Goal: Transaction & Acquisition: Purchase product/service

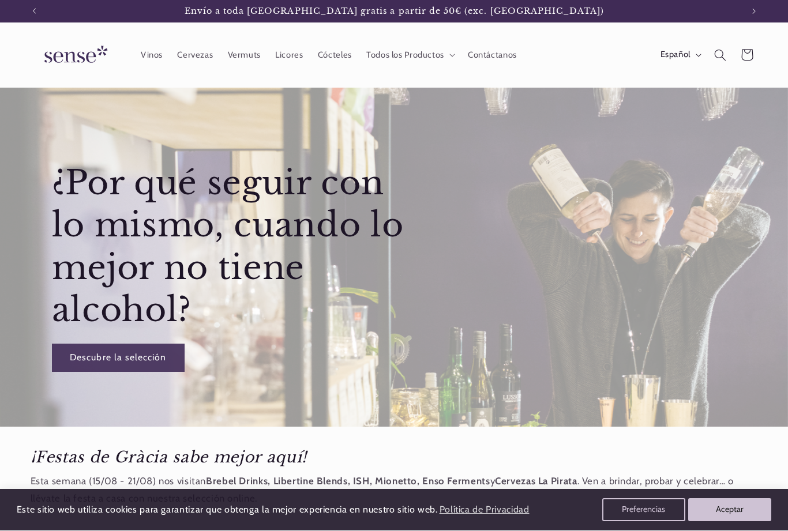
scroll to position [9, 0]
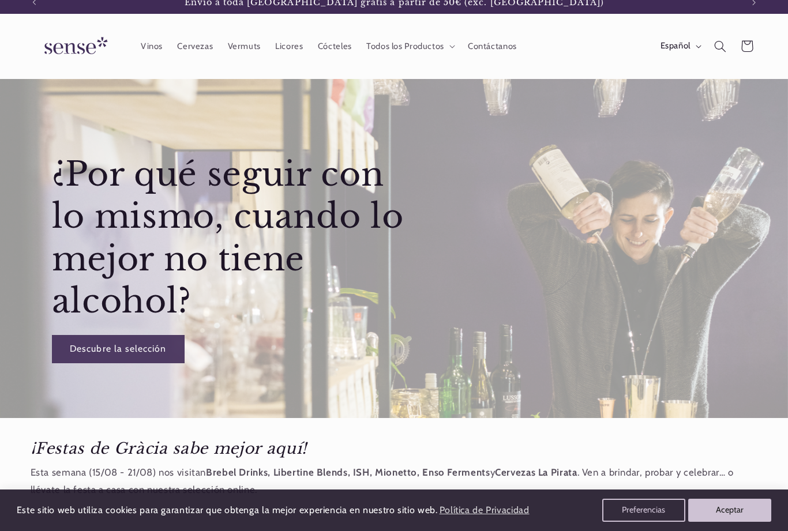
click at [731, 522] on button "Aceptar" at bounding box center [729, 510] width 83 height 23
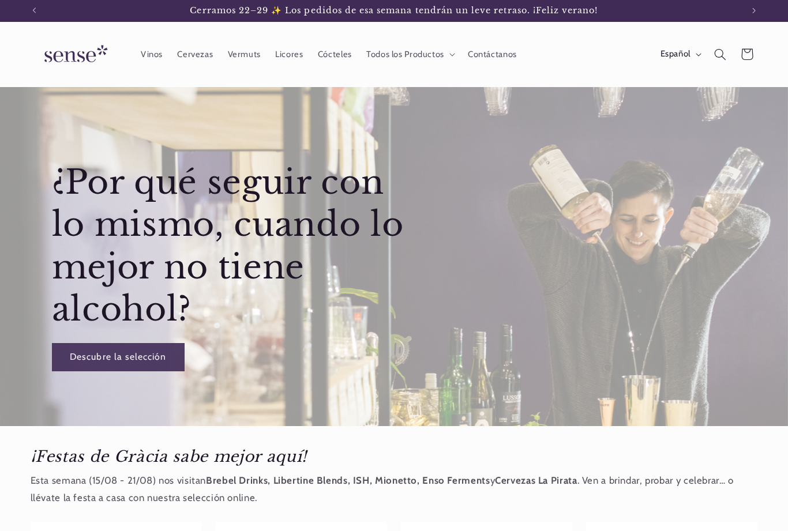
scroll to position [0, 0]
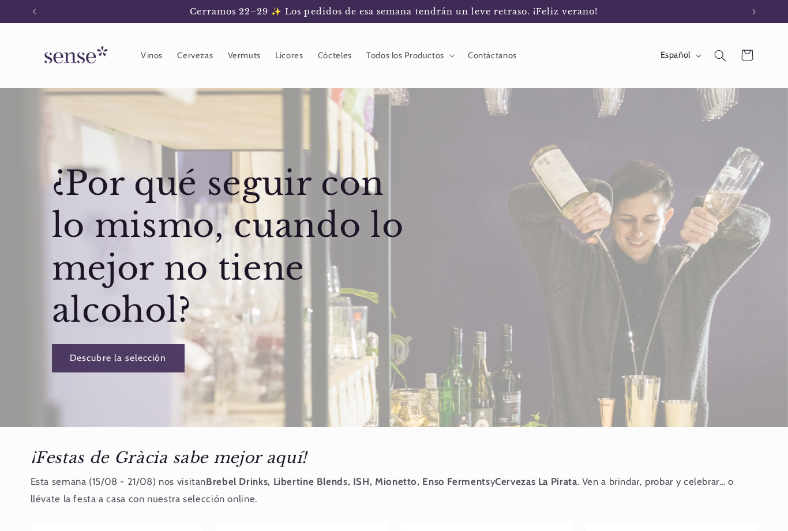
click at [145, 60] on span "Vinos" at bounding box center [152, 55] width 22 height 11
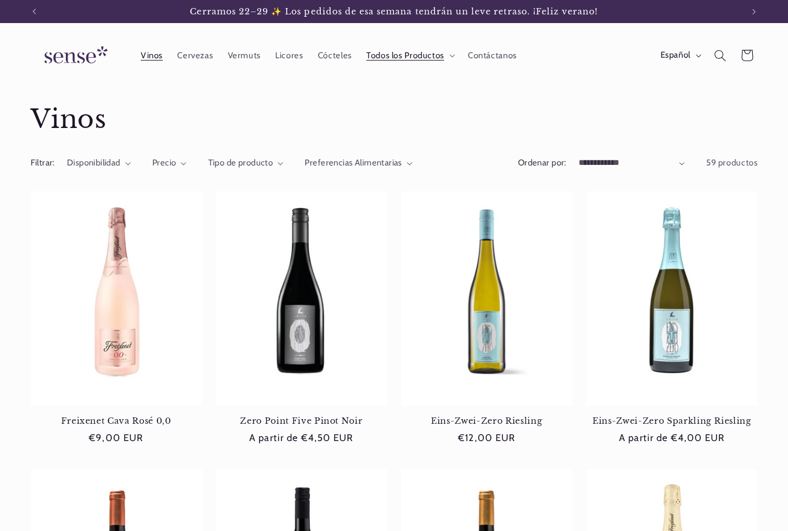
click at [309, 416] on link "Zero Point Five Pinot Noir" at bounding box center [301, 421] width 171 height 10
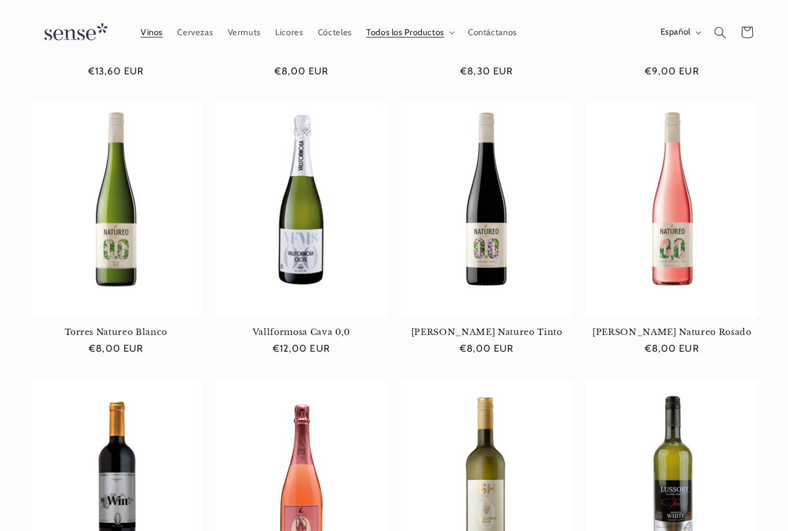
scroll to position [0, 708]
click at [120, 327] on link "Torres Natureo Blanco" at bounding box center [116, 332] width 171 height 10
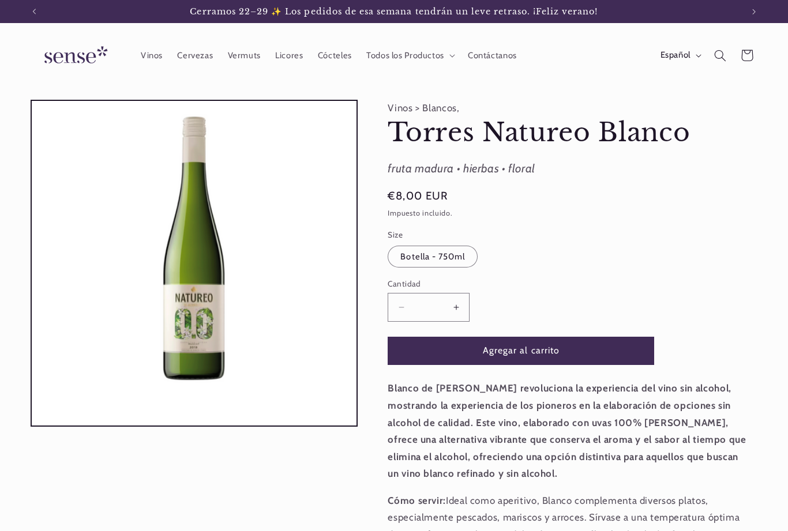
click at [527, 350] on button "Agregar al carrito" at bounding box center [521, 351] width 266 height 28
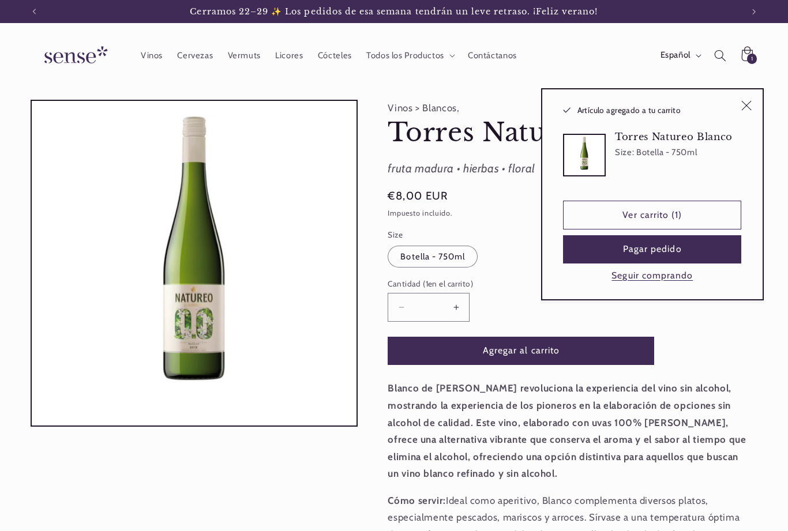
click at [28, 12] on button "Anuncio anterior" at bounding box center [33, 11] width 25 height 23
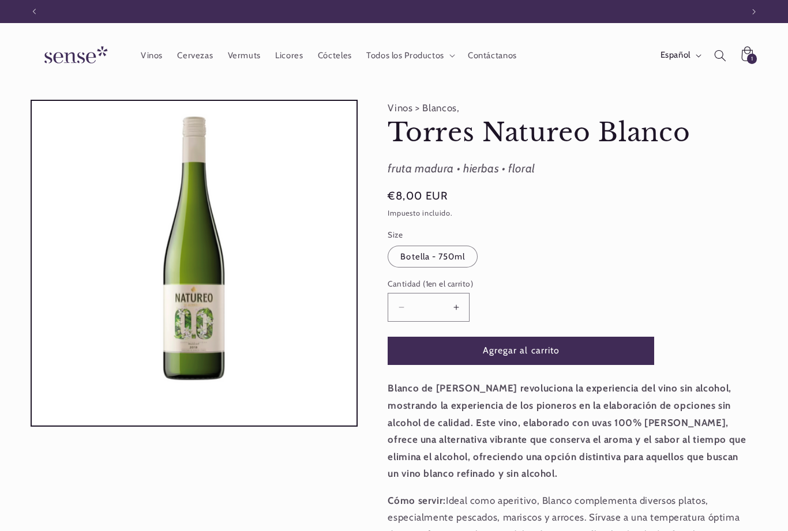
scroll to position [0, 708]
click at [33, 17] on button "Anuncio anterior" at bounding box center [33, 11] width 25 height 23
click at [36, 13] on icon "Anuncio anterior" at bounding box center [33, 12] width 3 height 6
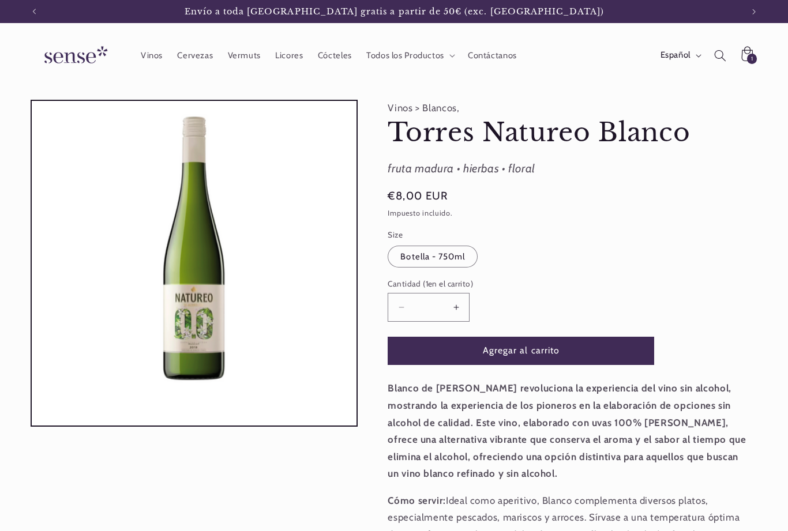
click at [36, 20] on button "Anuncio anterior" at bounding box center [33, 11] width 25 height 23
click at [163, 53] on span "Vinos" at bounding box center [152, 55] width 22 height 11
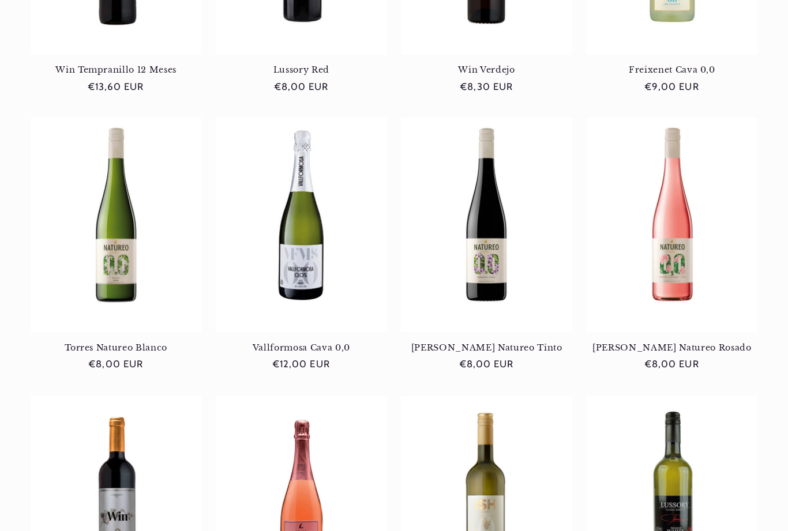
scroll to position [629, 0]
click at [674, 343] on link "[PERSON_NAME] Natureo Rosado" at bounding box center [671, 348] width 171 height 10
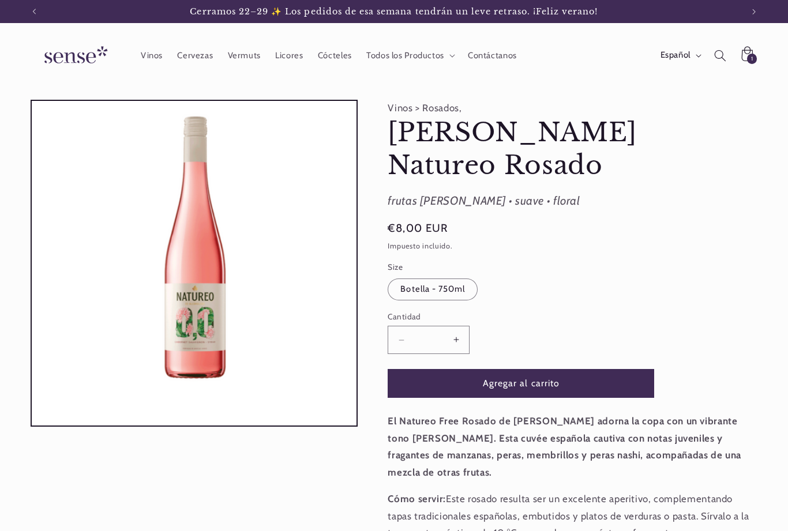
click at [524, 369] on button "Agregar al carrito" at bounding box center [521, 383] width 266 height 28
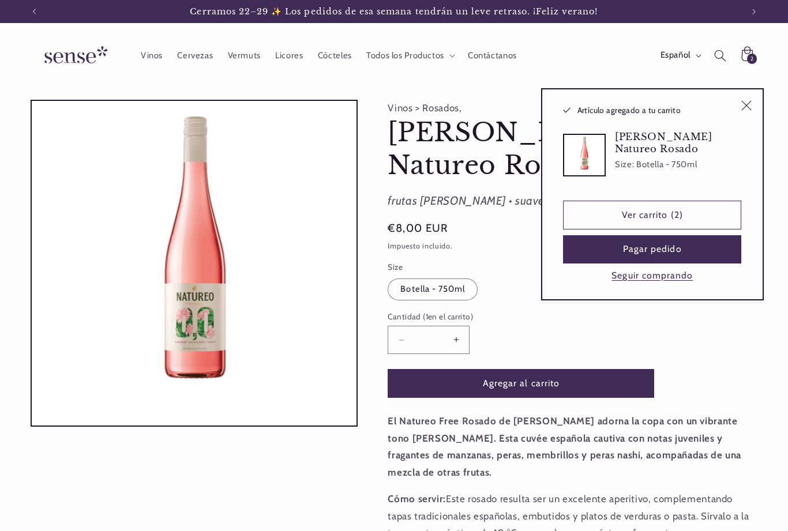
click at [155, 53] on span "Vinos" at bounding box center [152, 55] width 22 height 11
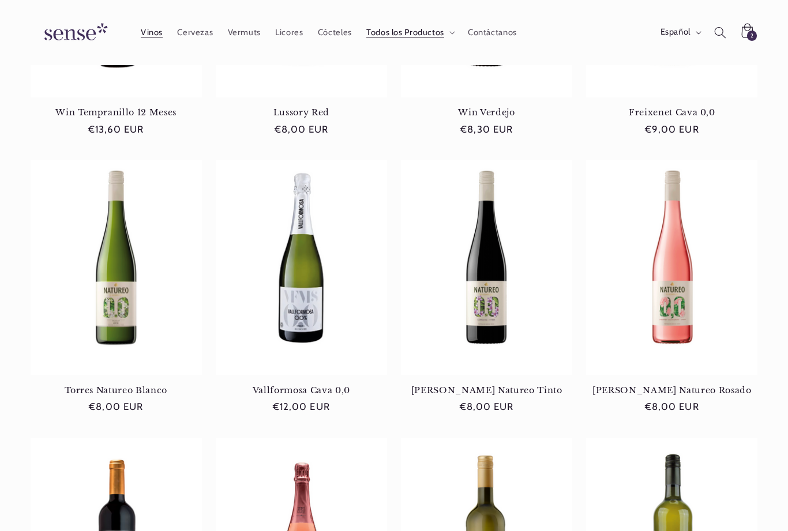
scroll to position [587, 0]
click at [483, 385] on link "[PERSON_NAME] Natureo Tinto" at bounding box center [486, 390] width 171 height 10
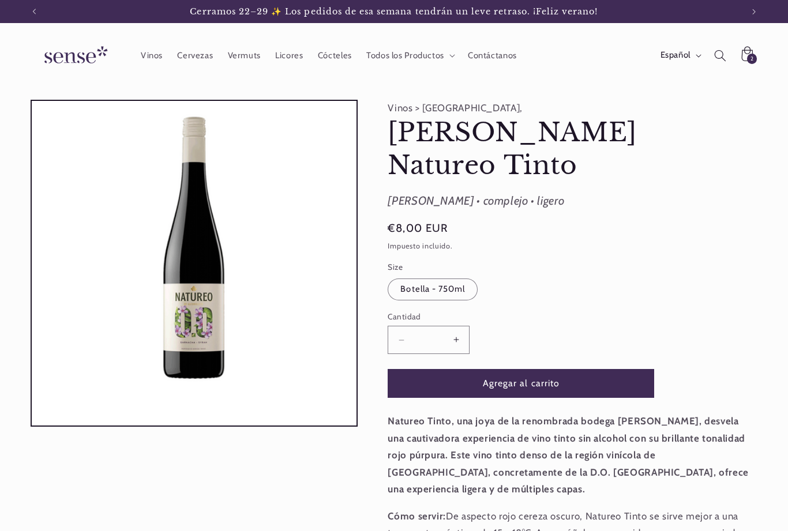
click at [529, 369] on button "Agregar al carrito" at bounding box center [521, 383] width 266 height 28
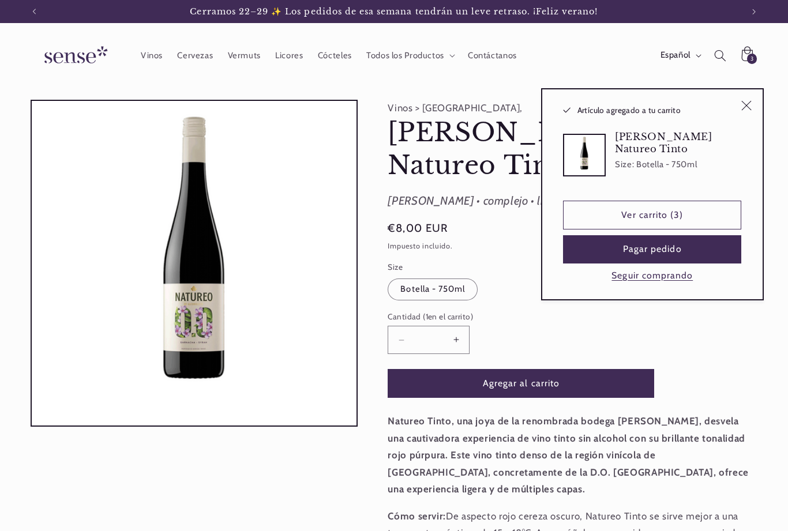
click at [155, 57] on span "Vinos" at bounding box center [152, 55] width 22 height 11
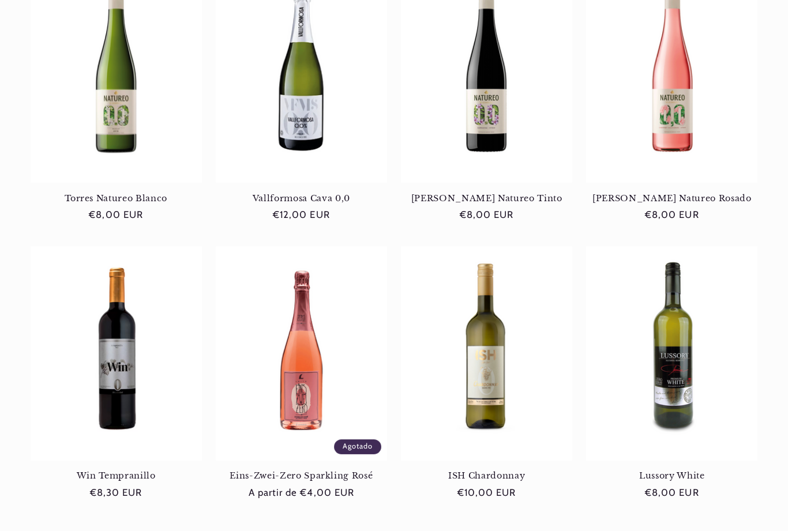
scroll to position [779, 0]
click at [121, 470] on link "Win Tempranillo" at bounding box center [116, 475] width 171 height 10
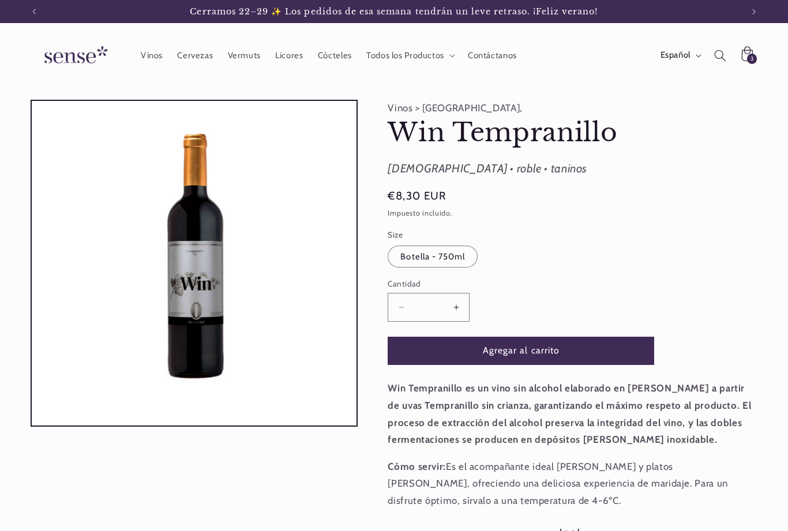
click at [521, 347] on button "Agregar al carrito" at bounding box center [521, 351] width 266 height 28
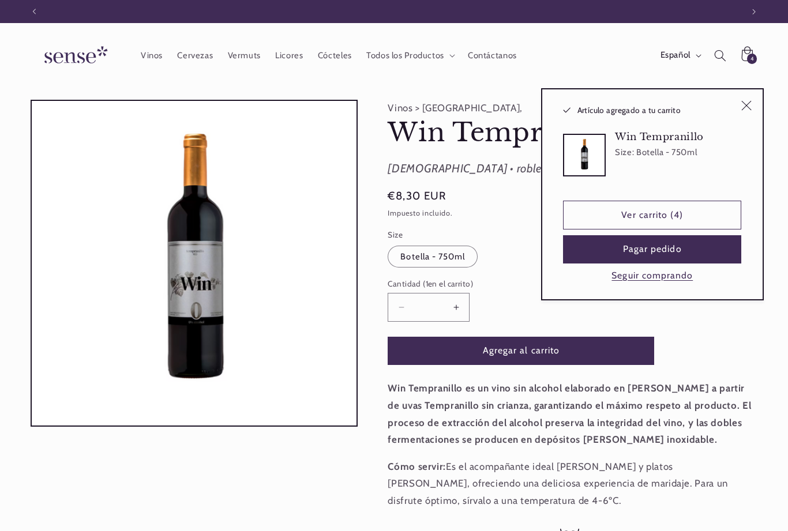
scroll to position [0, 708]
click at [152, 55] on span "Vinos" at bounding box center [152, 55] width 22 height 11
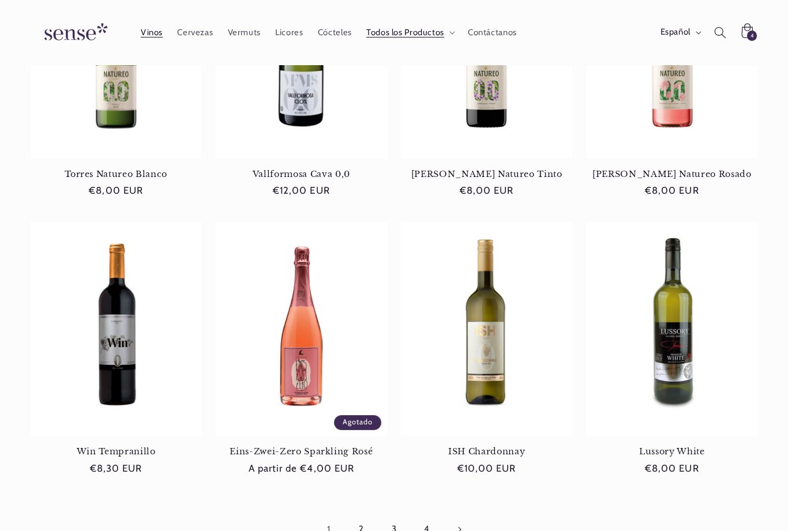
scroll to position [802, 0]
click at [672, 447] on link "Lussory White" at bounding box center [671, 452] width 171 height 10
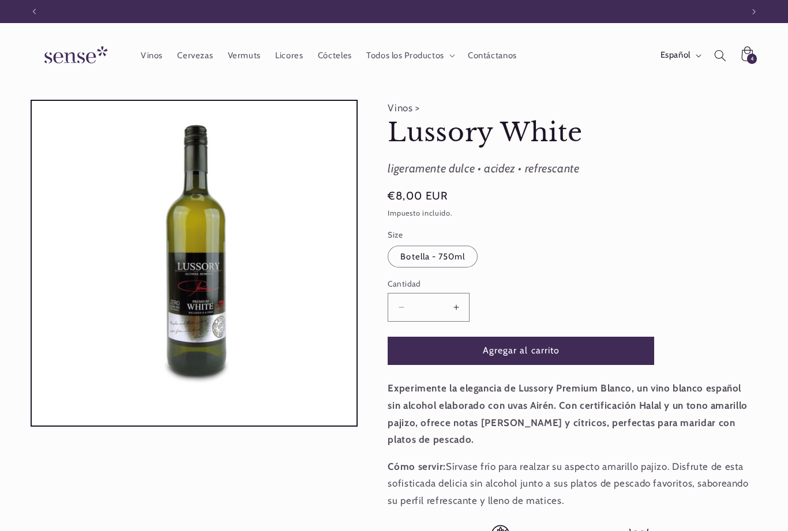
scroll to position [0, 708]
click at [152, 53] on span "Vinos" at bounding box center [152, 55] width 22 height 11
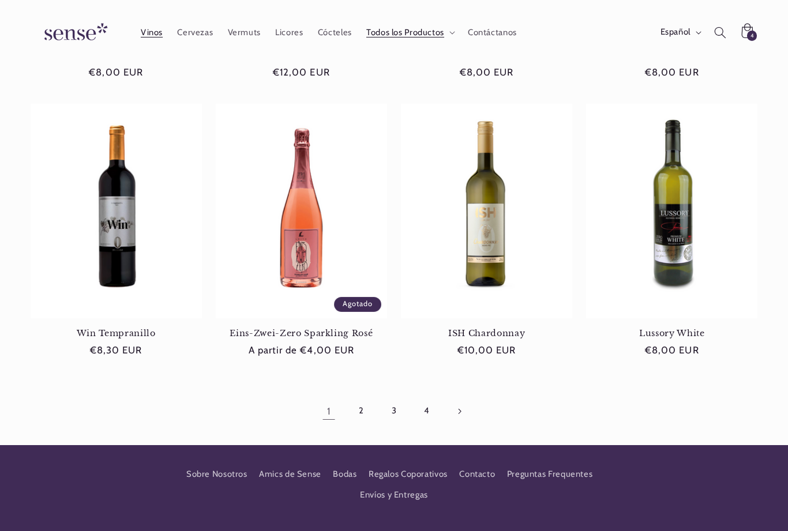
scroll to position [907, 0]
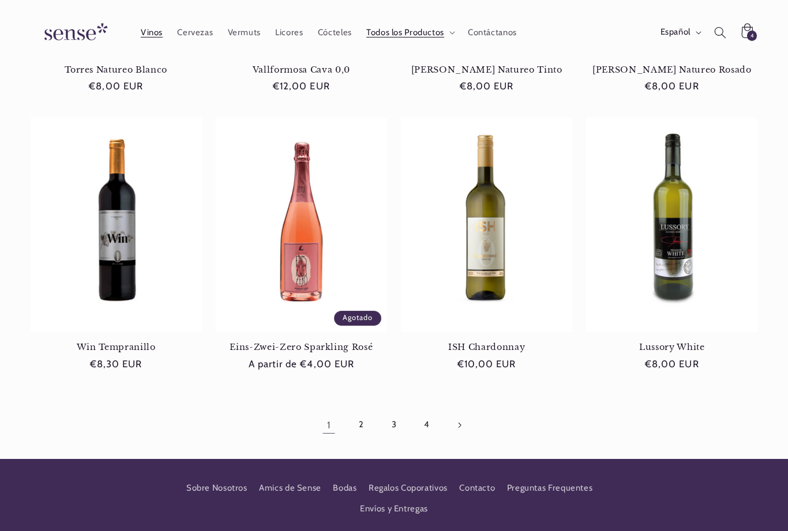
click at [461, 418] on link "Página siguiente" at bounding box center [459, 425] width 27 height 27
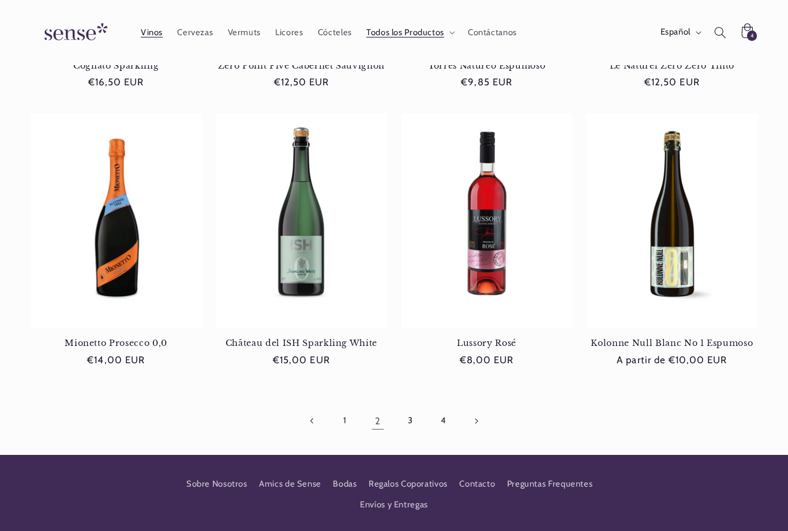
click at [473, 412] on link "Página siguiente" at bounding box center [476, 421] width 27 height 27
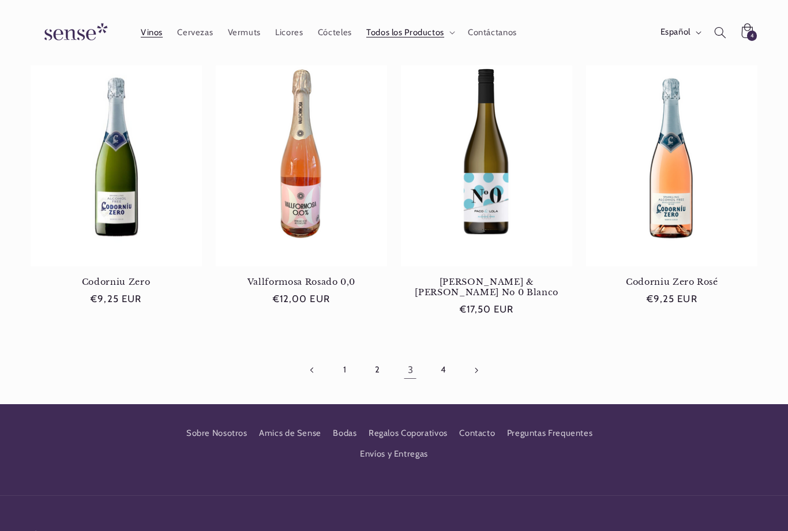
scroll to position [0, 708]
click at [479, 357] on link "Página siguiente" at bounding box center [476, 370] width 27 height 27
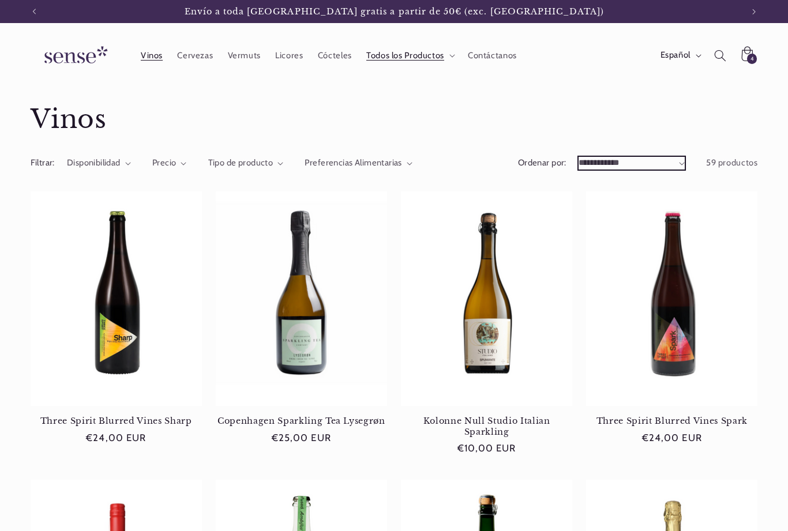
click at [600, 163] on select "**********" at bounding box center [631, 163] width 106 height 13
click at [157, 58] on span "Vinos" at bounding box center [152, 55] width 22 height 11
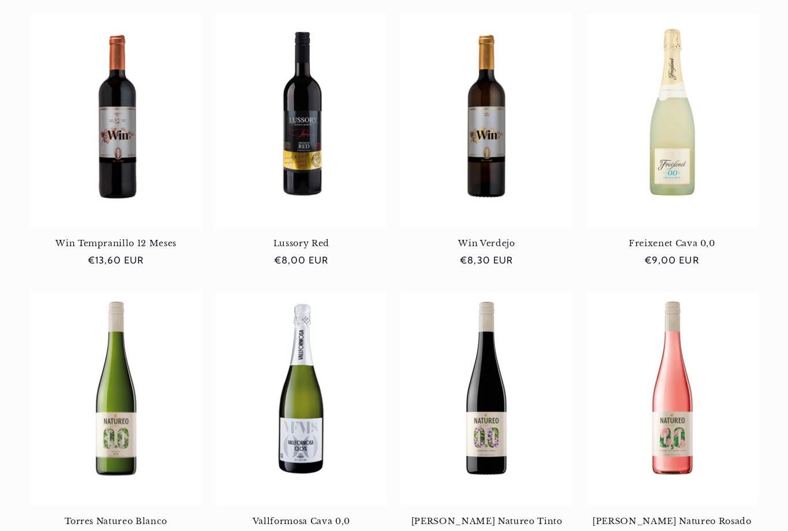
scroll to position [456, 0]
click at [300, 516] on link "Vallformosa Cava 0,0" at bounding box center [301, 521] width 171 height 10
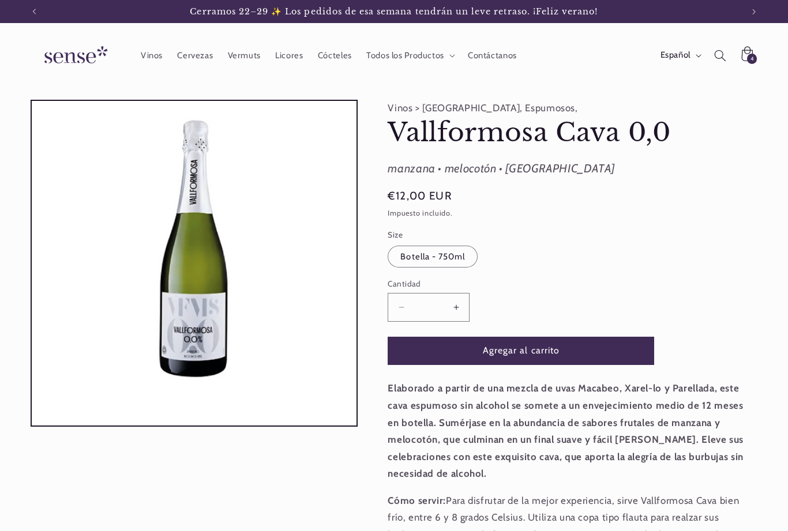
click at [538, 349] on button "Agregar al carrito" at bounding box center [521, 351] width 266 height 28
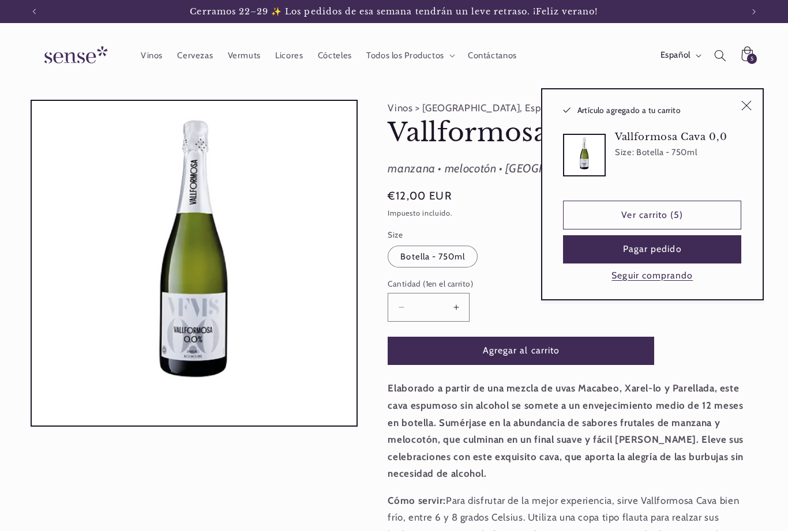
click at [335, 60] on span "Cócteles" at bounding box center [335, 55] width 34 height 11
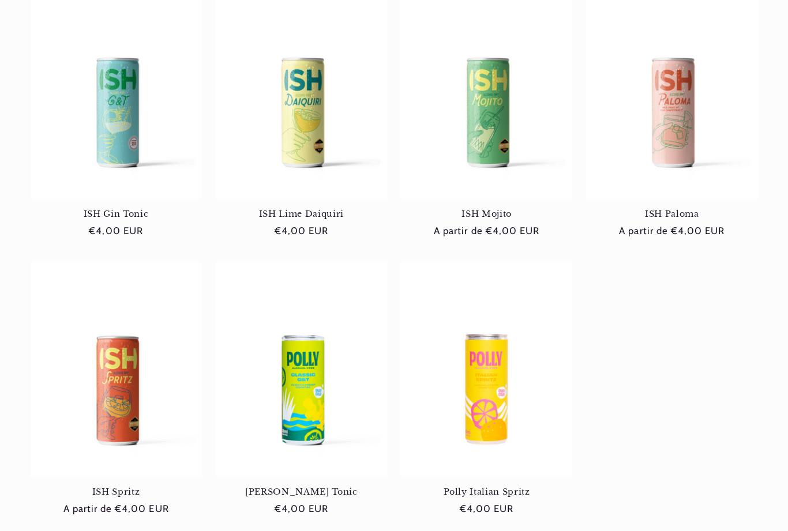
scroll to position [0, 708]
click at [118, 487] on link "ISH Spritz" at bounding box center [116, 492] width 171 height 10
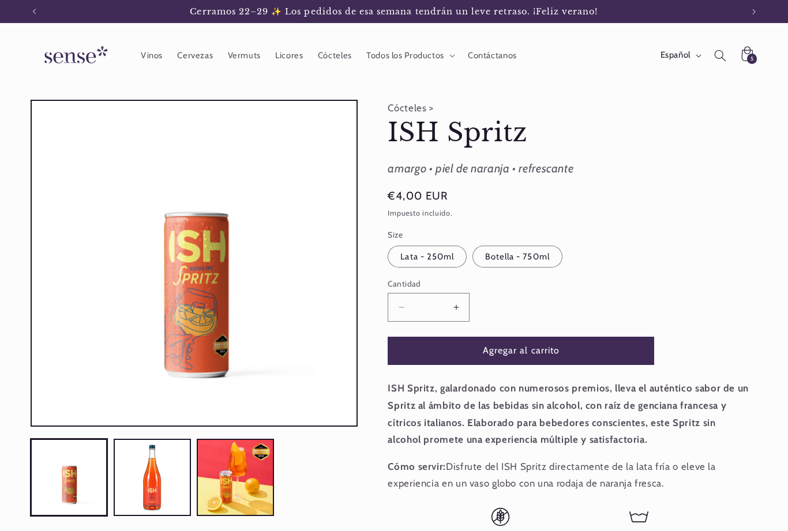
click at [527, 350] on button "Agregar al carrito" at bounding box center [521, 351] width 266 height 28
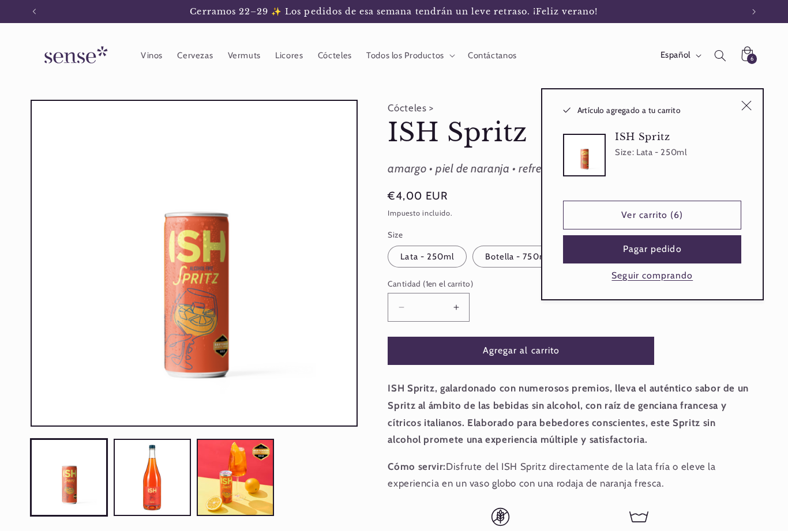
click at [332, 57] on span "Cócteles" at bounding box center [335, 55] width 34 height 11
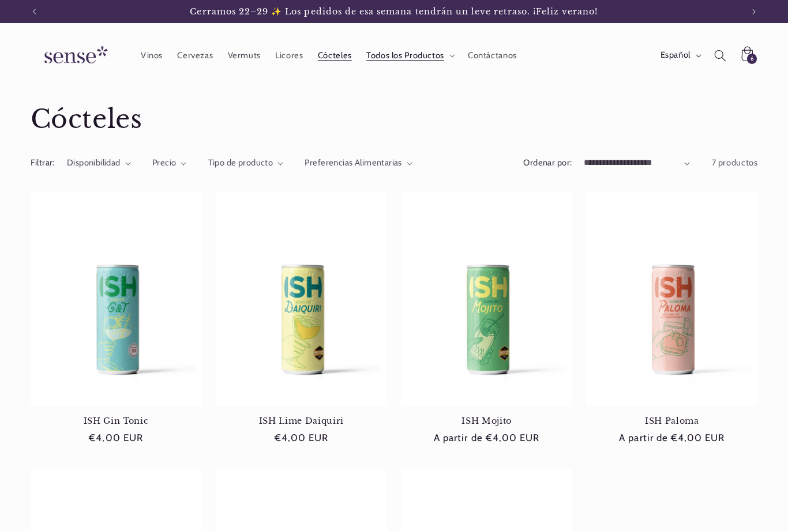
click at [745, 59] on icon at bounding box center [747, 55] width 27 height 27
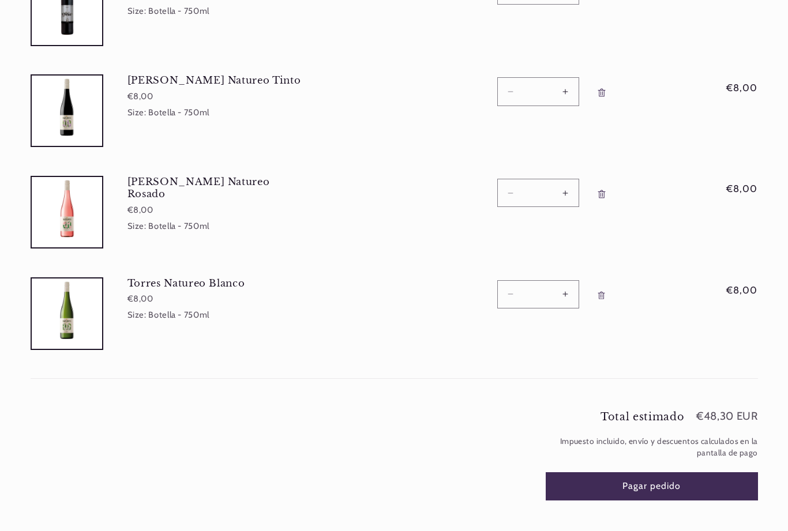
scroll to position [428, 0]
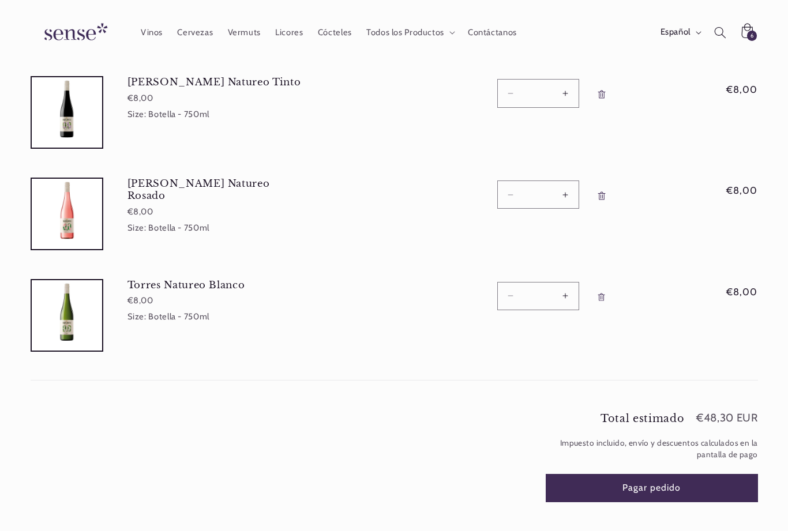
click at [634, 483] on button "Pagar pedido" at bounding box center [652, 488] width 212 height 28
